Goal: Task Accomplishment & Management: Use online tool/utility

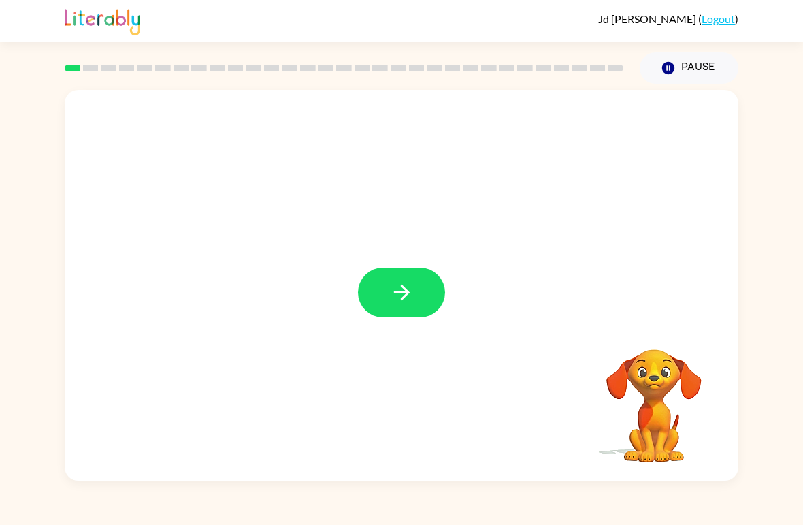
click at [719, 22] on link "Logout" at bounding box center [718, 18] width 33 height 13
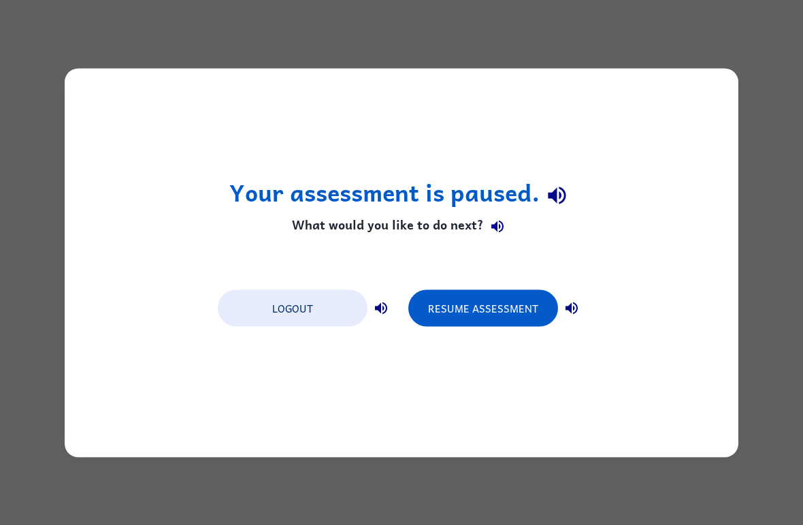
click at [309, 303] on button "Logout" at bounding box center [293, 307] width 150 height 37
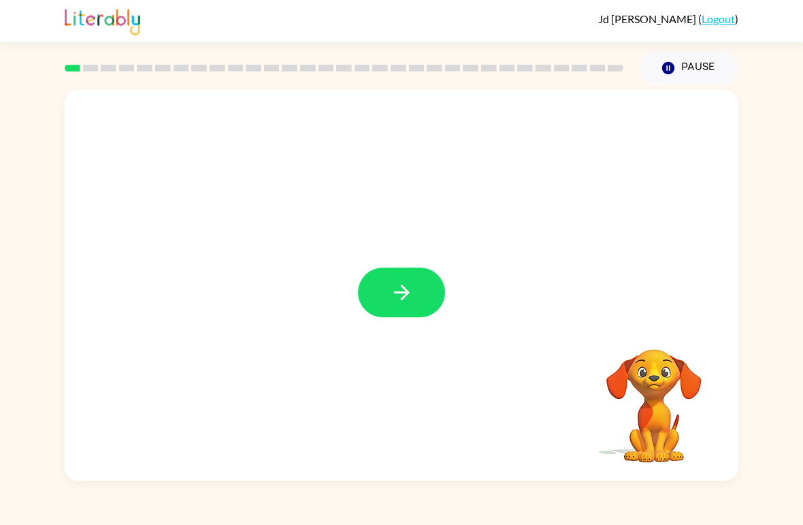
click at [398, 281] on icon "button" at bounding box center [402, 293] width 24 height 24
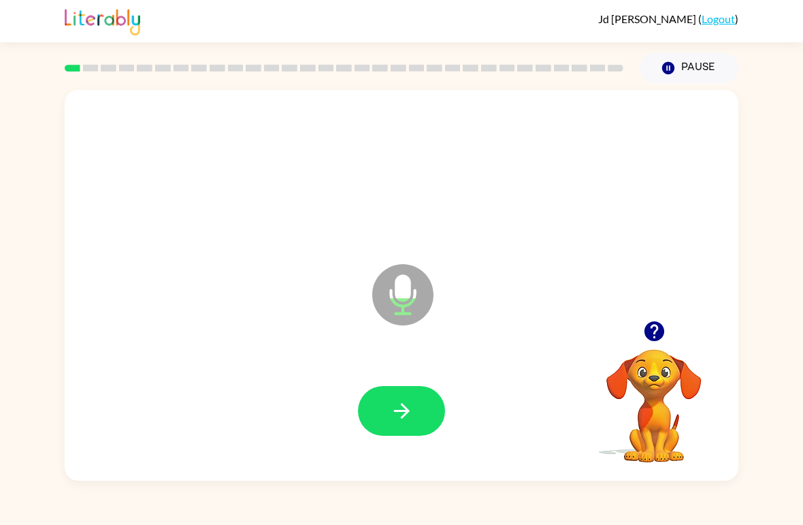
click at [421, 411] on button "button" at bounding box center [401, 411] width 87 height 50
click at [413, 407] on icon "button" at bounding box center [402, 411] width 24 height 24
click at [394, 421] on icon "button" at bounding box center [402, 411] width 24 height 24
click at [656, 332] on icon "button" at bounding box center [654, 331] width 20 height 20
click at [658, 332] on icon "button" at bounding box center [654, 331] width 20 height 20
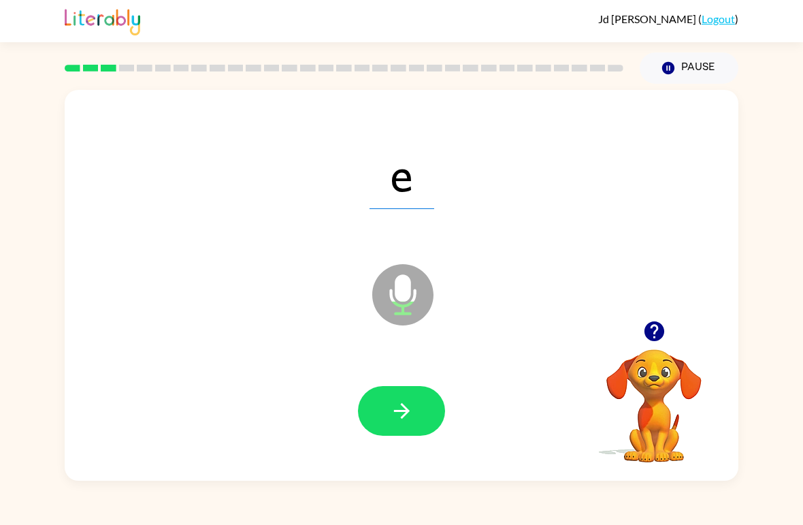
click at [412, 421] on icon "button" at bounding box center [402, 411] width 24 height 24
click at [409, 415] on icon "button" at bounding box center [402, 411] width 24 height 24
click at [394, 436] on button "button" at bounding box center [401, 411] width 87 height 50
click at [396, 435] on button "button" at bounding box center [401, 411] width 87 height 50
click at [425, 415] on button "button" at bounding box center [401, 411] width 87 height 50
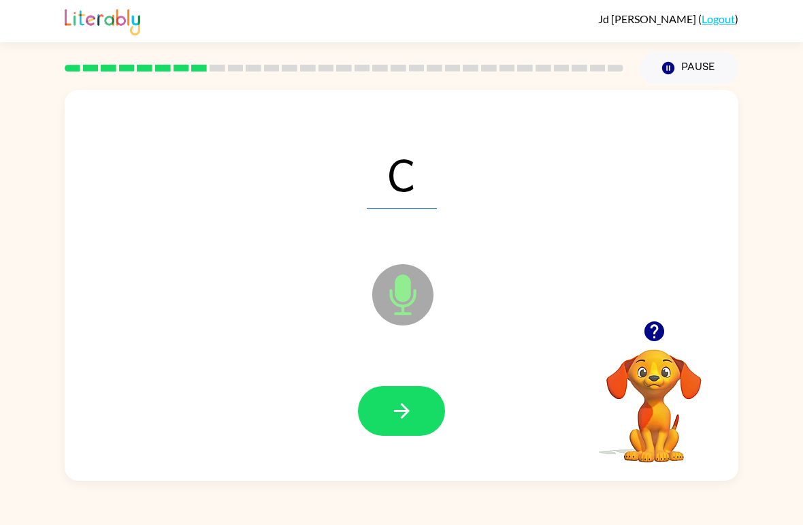
click at [407, 413] on icon "button" at bounding box center [402, 411] width 16 height 16
click at [426, 417] on button "button" at bounding box center [401, 411] width 87 height 50
click at [414, 413] on button "button" at bounding box center [401, 411] width 87 height 50
click at [398, 404] on icon "button" at bounding box center [402, 411] width 24 height 24
click at [421, 430] on button "button" at bounding box center [401, 411] width 87 height 50
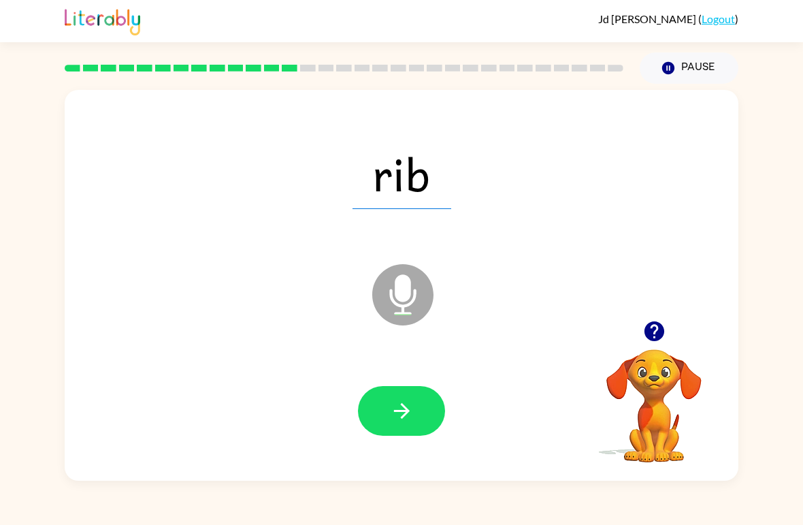
click at [412, 411] on icon "button" at bounding box center [402, 411] width 24 height 24
click at [401, 409] on icon "button" at bounding box center [402, 411] width 24 height 24
click at [402, 417] on icon "button" at bounding box center [402, 411] width 16 height 16
click at [404, 435] on button "button" at bounding box center [401, 411] width 87 height 50
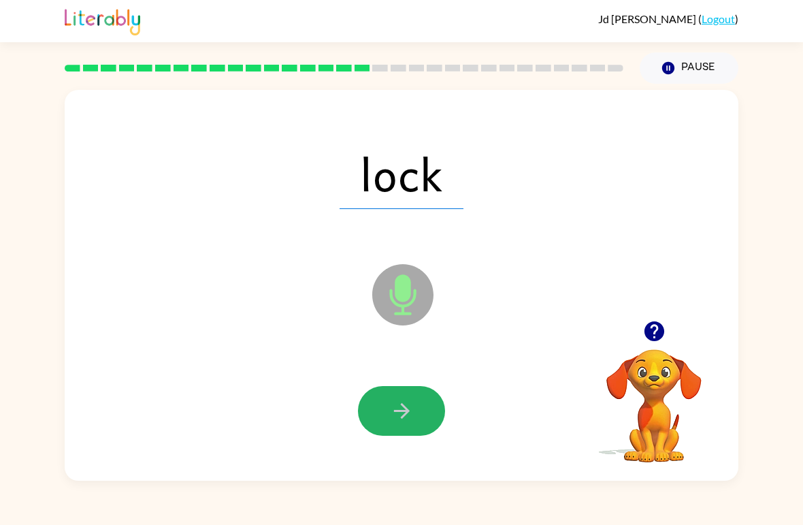
click at [406, 421] on icon "button" at bounding box center [402, 411] width 24 height 24
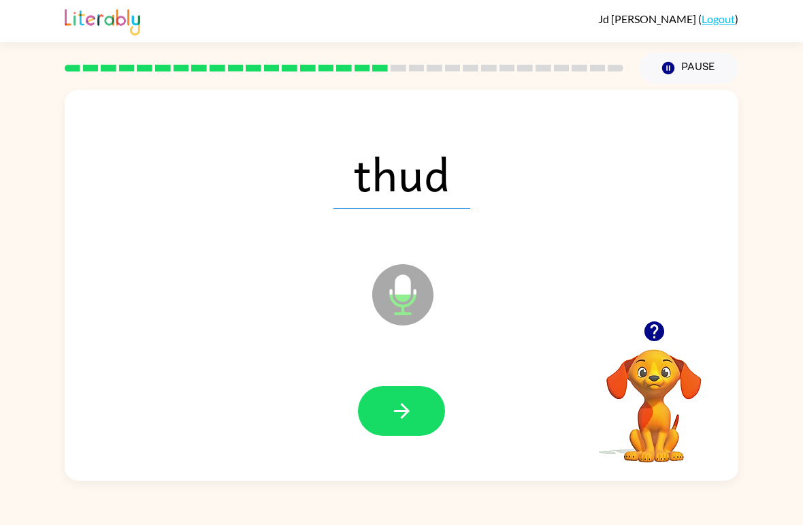
click at [411, 413] on icon "button" at bounding box center [402, 411] width 24 height 24
click at [418, 419] on button "button" at bounding box center [401, 411] width 87 height 50
click at [424, 403] on button "button" at bounding box center [401, 411] width 87 height 50
click at [405, 430] on button "button" at bounding box center [401, 411] width 87 height 50
click at [412, 397] on button "button" at bounding box center [401, 411] width 87 height 50
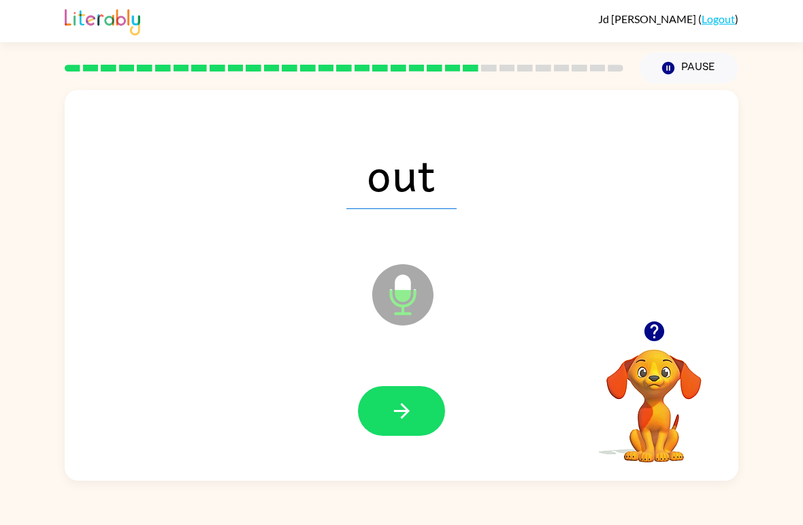
click at [417, 408] on button "button" at bounding box center [401, 411] width 87 height 50
click at [407, 407] on icon "button" at bounding box center [402, 411] width 24 height 24
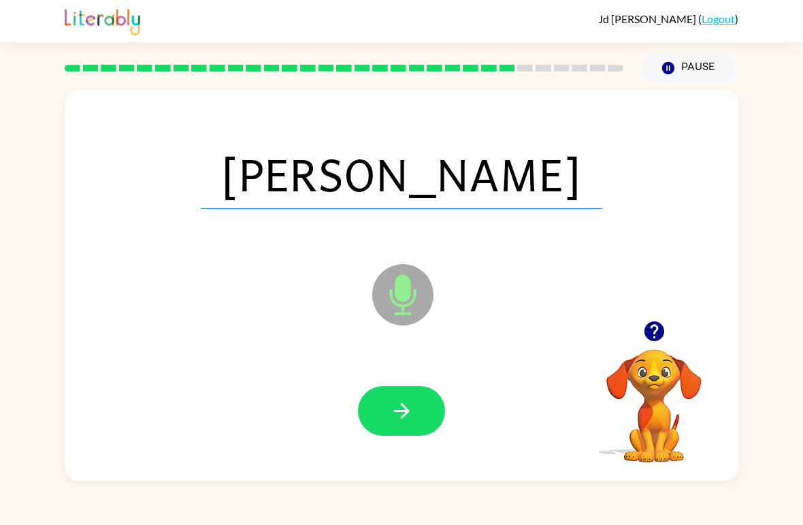
click at [419, 426] on button "button" at bounding box center [401, 411] width 87 height 50
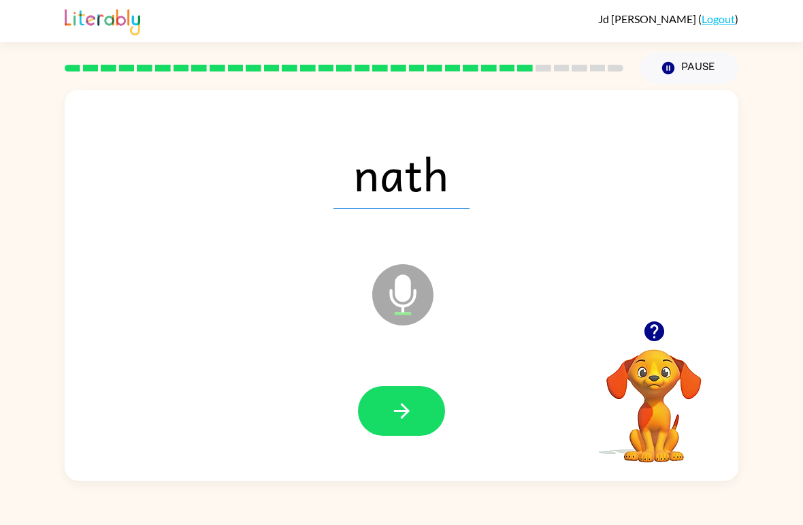
click at [421, 413] on button "button" at bounding box center [401, 411] width 87 height 50
click at [419, 420] on button "button" at bounding box center [401, 411] width 87 height 50
click at [415, 409] on button "button" at bounding box center [401, 411] width 87 height 50
click at [411, 392] on button "button" at bounding box center [401, 411] width 87 height 50
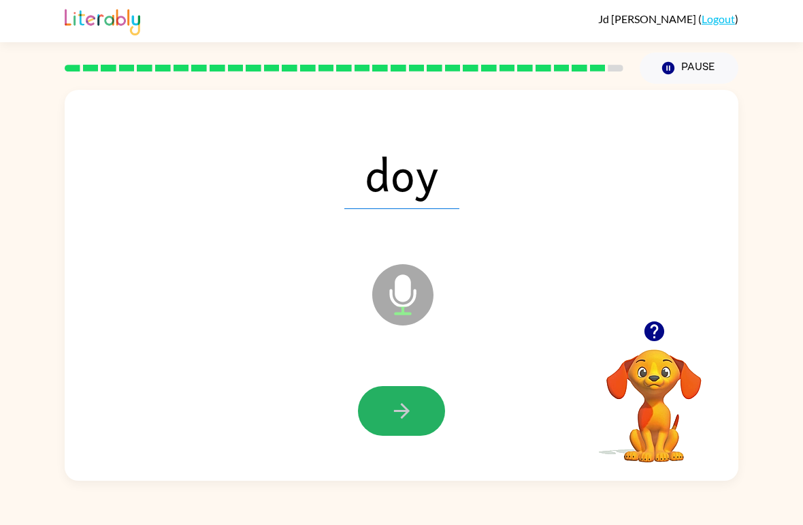
click at [411, 421] on icon "button" at bounding box center [402, 411] width 24 height 24
